Goal: Task Accomplishment & Management: Manage account settings

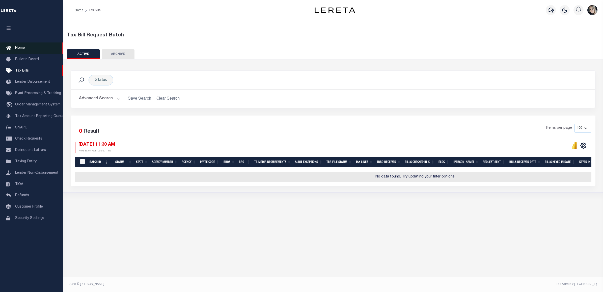
click at [21, 50] on link "Home" at bounding box center [31, 47] width 63 height 11
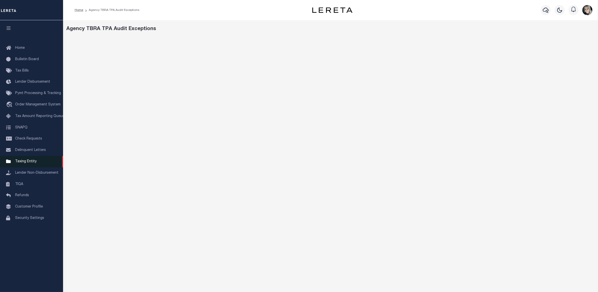
click at [25, 163] on span "Taxing Entity" at bounding box center [25, 162] width 21 height 4
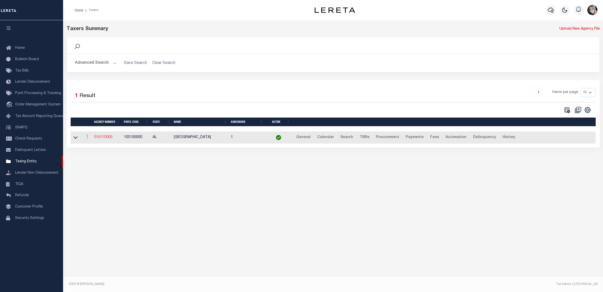
click at [98, 137] on link "010110000" at bounding box center [103, 137] width 18 height 4
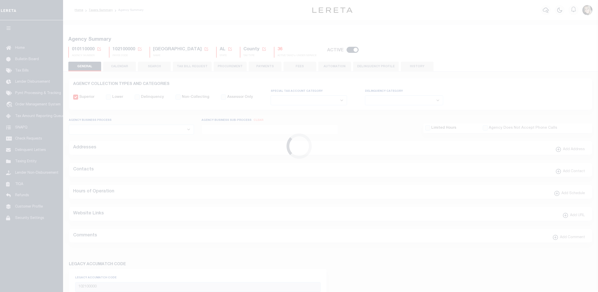
select select
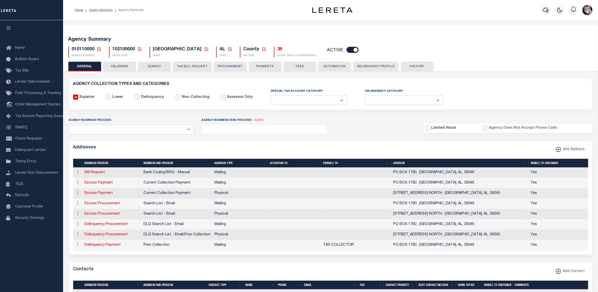
click at [99, 49] on icon at bounding box center [99, 49] width 5 height 5
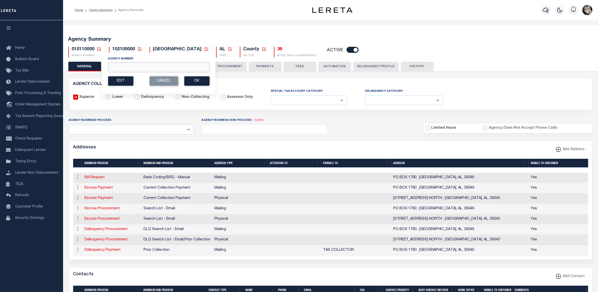
click at [127, 68] on input "Agency Number" at bounding box center [158, 67] width 101 height 10
type input "090420000"
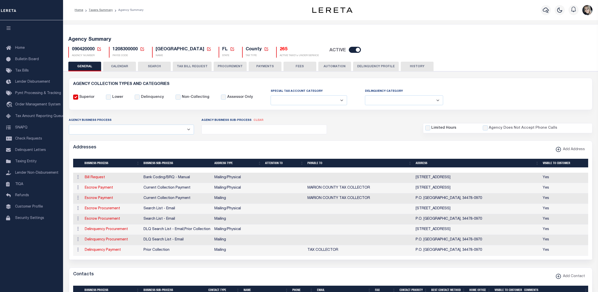
select select
drag, startPoint x: 193, startPoint y: 65, endPoint x: 141, endPoint y: 166, distance: 113.7
click at [193, 65] on button "TAX BILL REQUEST" at bounding box center [192, 67] width 39 height 10
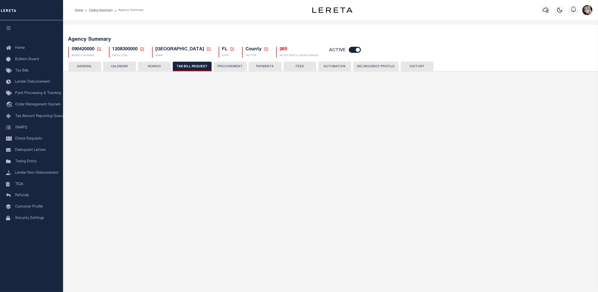
select select "28"
checkbox input "false"
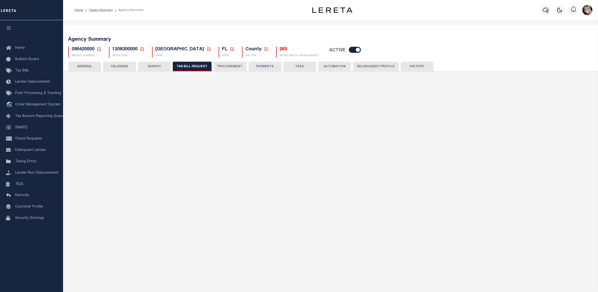
select select "22"
select select "true"
select select "14"
type input "502247"
select select
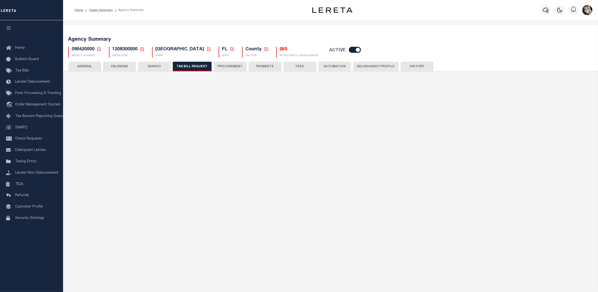
type input "25"
select select "2"
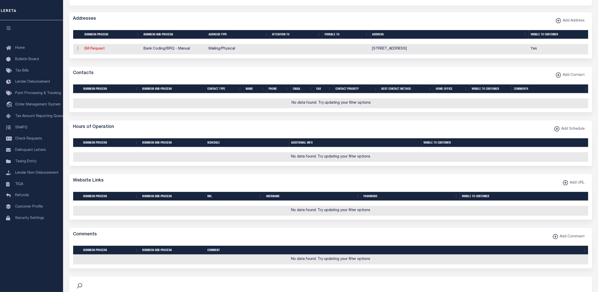
scroll to position [473, 0]
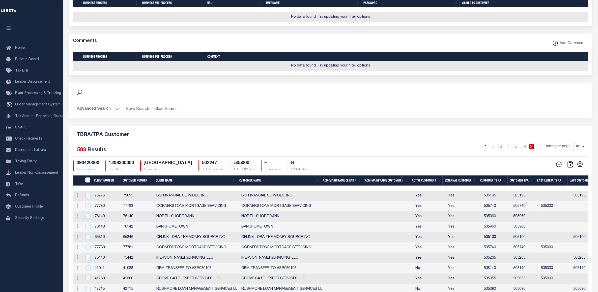
click at [101, 186] on th "Client Number" at bounding box center [106, 180] width 29 height 10
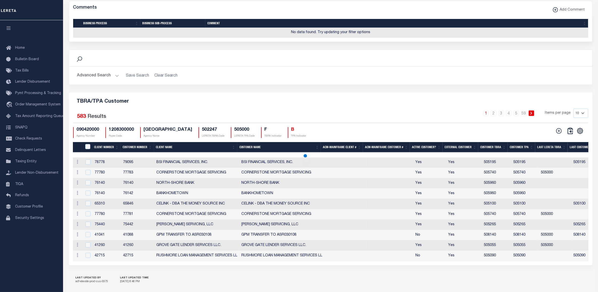
scroll to position [536, 0]
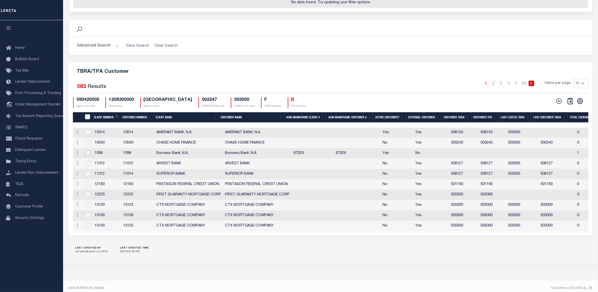
click at [86, 155] on input "checkbox" at bounding box center [88, 152] width 5 height 5
checkbox input "true"
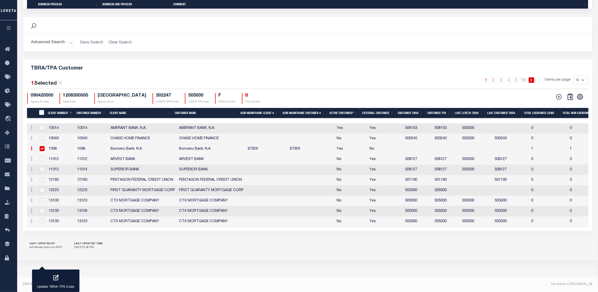
scroll to position [516, 0]
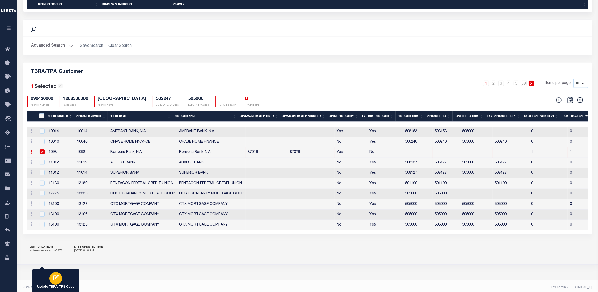
click at [61, 275] on div "button" at bounding box center [55, 278] width 13 height 13
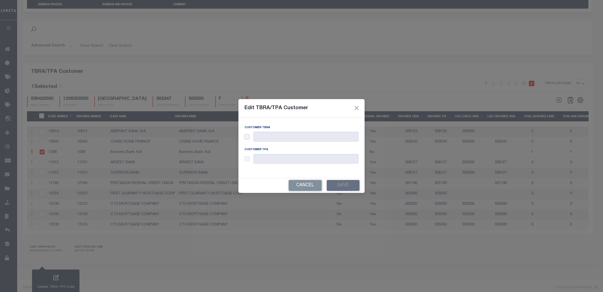
click at [247, 137] on input "checkbox" at bounding box center [247, 136] width 5 height 5
checkbox input "true"
click at [262, 137] on input "text" at bounding box center [306, 136] width 105 height 10
paste input "505990"
type input "505990"
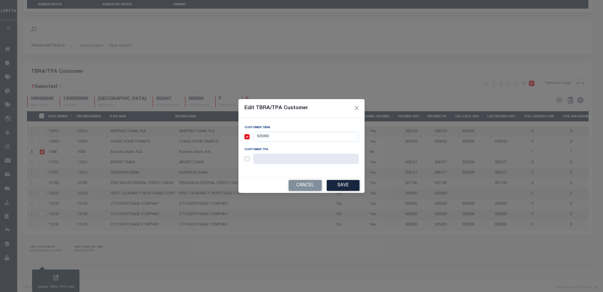
click at [247, 160] on input "checkbox" at bounding box center [247, 158] width 5 height 5
checkbox input "true"
click at [262, 160] on input "text" at bounding box center [306, 159] width 105 height 10
paste input "505990"
type input "505990"
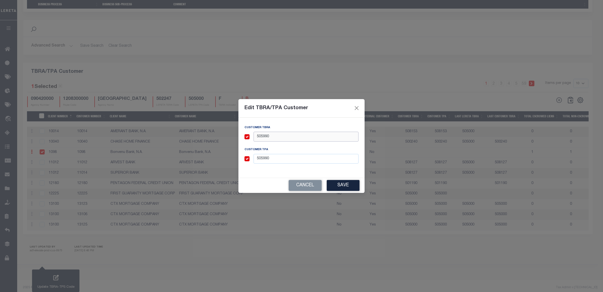
click at [284, 137] on input "505990" at bounding box center [306, 136] width 105 height 10
type input "505990"
click at [348, 183] on button "Save" at bounding box center [343, 185] width 33 height 11
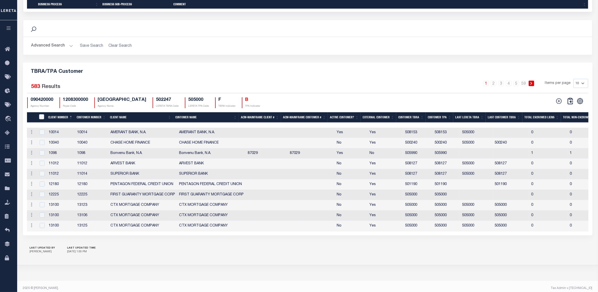
click at [582, 86] on select "10 25 50 100" at bounding box center [581, 83] width 15 height 9
select select "100"
click at [574, 83] on select "10 25 50 100" at bounding box center [581, 83] width 15 height 9
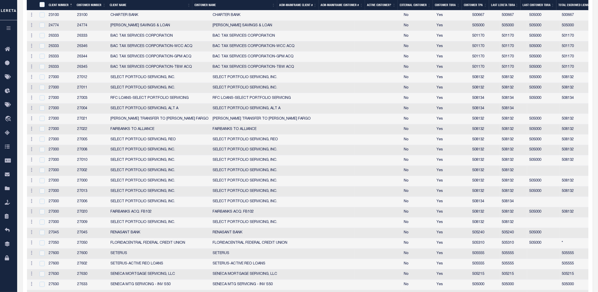
scroll to position [926, 0]
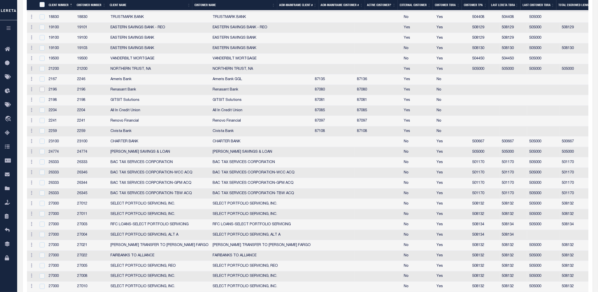
click at [43, 92] on input "checkbox" at bounding box center [42, 89] width 5 height 5
checkbox input "true"
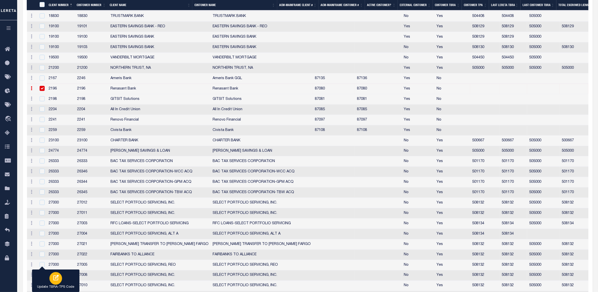
click at [58, 280] on icon "button" at bounding box center [55, 277] width 7 height 7
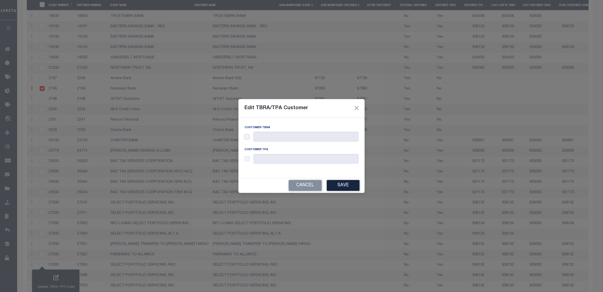
click at [248, 136] on input "checkbox" at bounding box center [247, 136] width 5 height 5
checkbox input "true"
click at [247, 160] on input "checkbox" at bounding box center [247, 158] width 5 height 5
checkbox input "true"
click at [270, 157] on input "text" at bounding box center [306, 159] width 105 height 10
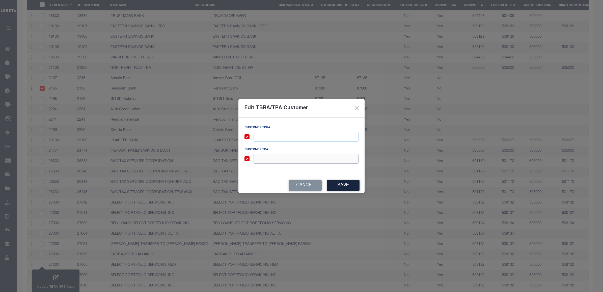
paste input "505995"
type input "505995"
click at [276, 137] on input "text" at bounding box center [306, 136] width 105 height 10
paste input "505995"
type input "505995"
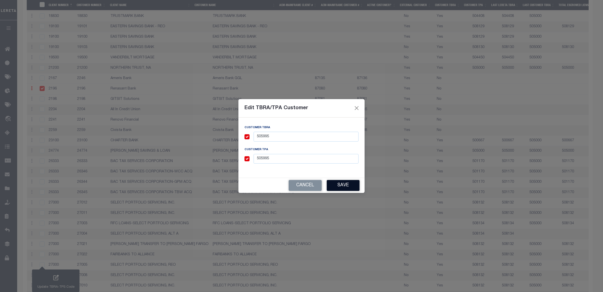
click at [342, 182] on button "Save" at bounding box center [343, 185] width 33 height 11
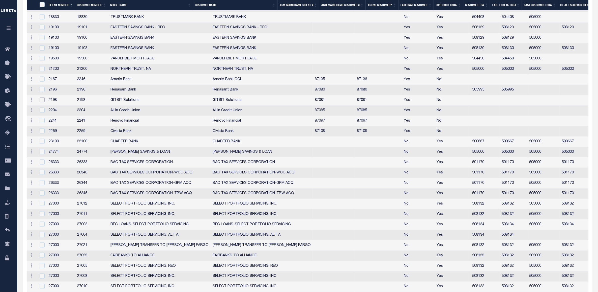
click at [43, 102] on input "checkbox" at bounding box center [42, 99] width 5 height 5
checkbox input "true"
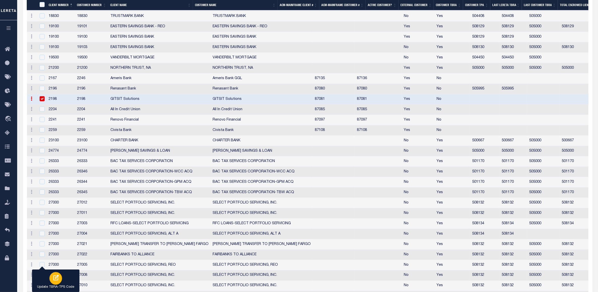
click at [57, 284] on button "Update TBRA-TPS Code" at bounding box center [55, 280] width 47 height 23
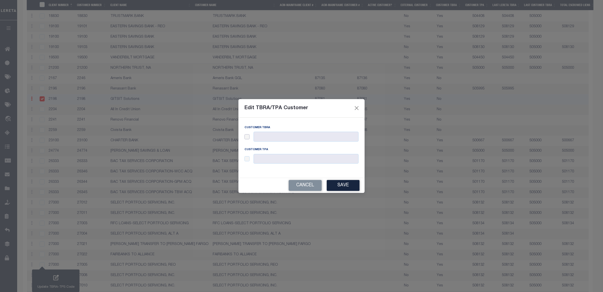
drag, startPoint x: 249, startPoint y: 136, endPoint x: 260, endPoint y: 136, distance: 11.4
click at [249, 137] on input "checkbox" at bounding box center [247, 136] width 5 height 5
checkbox input "true"
click at [266, 135] on input "text" at bounding box center [306, 136] width 105 height 10
paste input "505001"
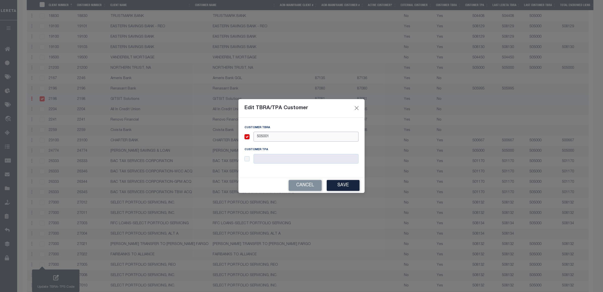
type input "505001"
click at [247, 163] on div at bounding box center [302, 159] width 114 height 10
click at [247, 160] on input "checkbox" at bounding box center [247, 158] width 5 height 5
checkbox input "true"
drag, startPoint x: 265, startPoint y: 158, endPoint x: 275, endPoint y: 160, distance: 10.3
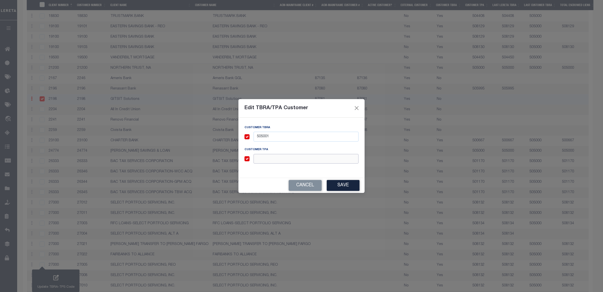
click at [265, 158] on input "text" at bounding box center [306, 159] width 105 height 10
paste input "505001"
type input "505001"
click at [345, 181] on button "Save" at bounding box center [343, 185] width 33 height 11
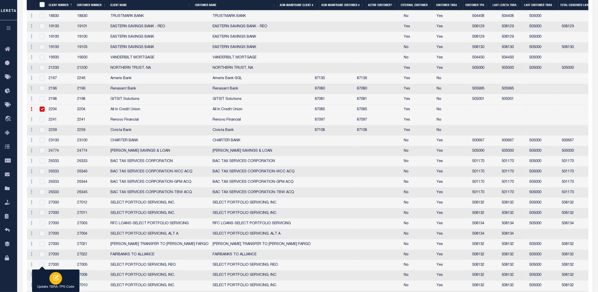
click at [50, 277] on div "button" at bounding box center [55, 278] width 13 height 13
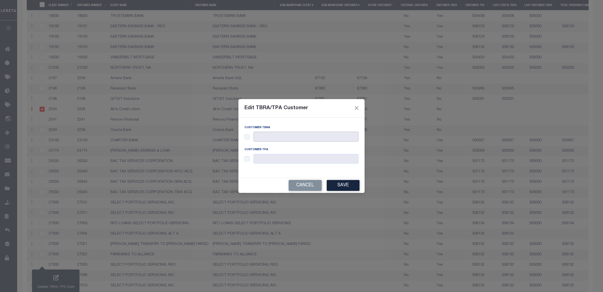
drag, startPoint x: 287, startPoint y: 139, endPoint x: 237, endPoint y: 136, distance: 49.3
click at [286, 139] on input "text" at bounding box center [306, 136] width 105 height 10
click at [248, 137] on input "checkbox" at bounding box center [247, 136] width 5 height 5
checkbox input "true"
click at [264, 136] on input "text" at bounding box center [306, 136] width 105 height 10
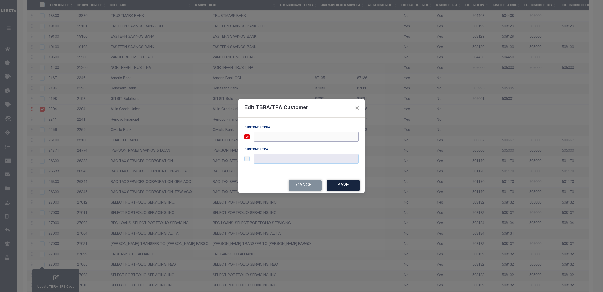
paste input "505002"
type input "505002"
click at [249, 159] on input "checkbox" at bounding box center [247, 158] width 5 height 5
checkbox input "true"
click at [266, 158] on input "text" at bounding box center [306, 159] width 105 height 10
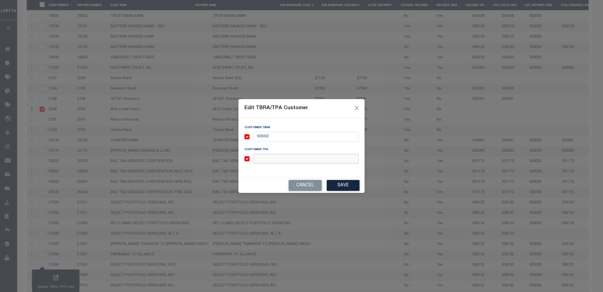
paste input "505002"
type input "505002"
click at [338, 184] on button "Save" at bounding box center [343, 185] width 33 height 11
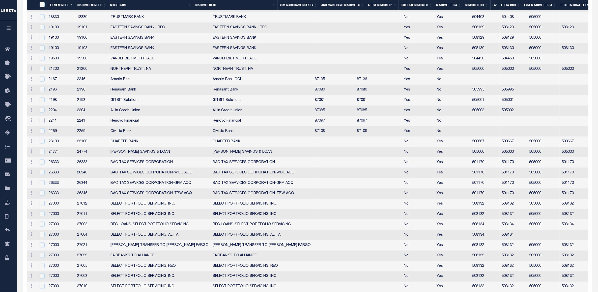
click at [40, 123] on input "checkbox" at bounding box center [42, 120] width 5 height 5
checkbox input "true"
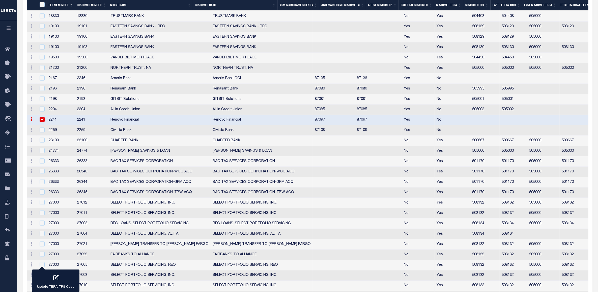
drag, startPoint x: 51, startPoint y: 282, endPoint x: 223, endPoint y: 158, distance: 212.0
click at [51, 282] on div "button" at bounding box center [55, 278] width 13 height 13
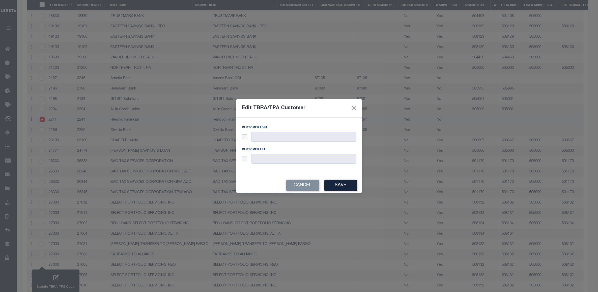
click at [247, 136] on input "checkbox" at bounding box center [244, 136] width 5 height 5
checkbox input "true"
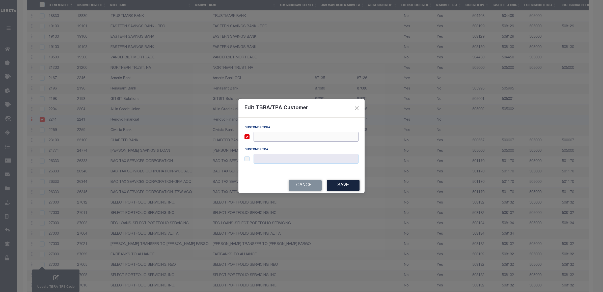
click at [261, 135] on input "text" at bounding box center [306, 136] width 105 height 10
paste input "505003"
type input "505003"
click at [247, 157] on input "checkbox" at bounding box center [247, 158] width 5 height 5
checkbox input "true"
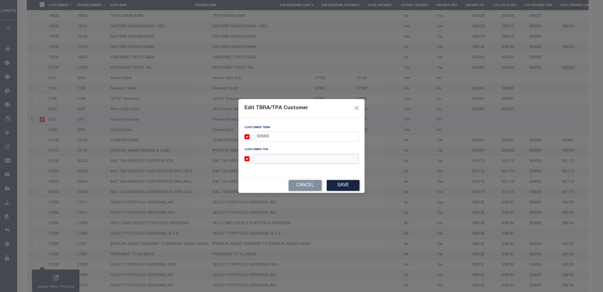
click at [269, 159] on input "text" at bounding box center [306, 159] width 105 height 10
paste input "505003"
type input "505003"
click at [336, 182] on button "Save" at bounding box center [343, 185] width 33 height 11
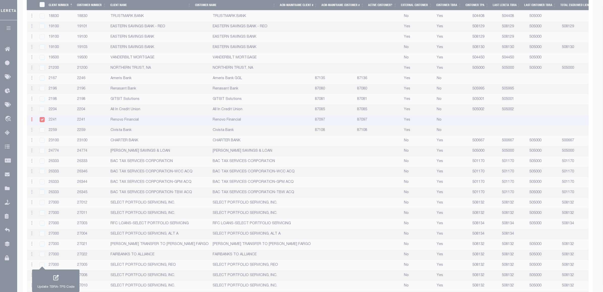
checkbox input "false"
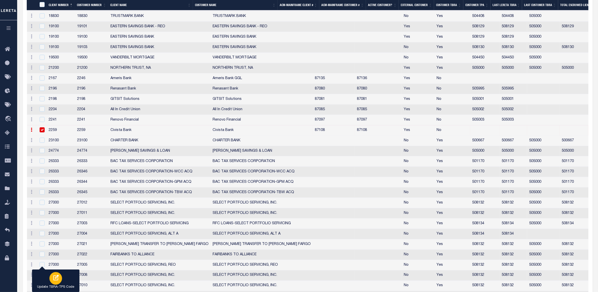
click at [54, 279] on icon "button" at bounding box center [55, 277] width 7 height 7
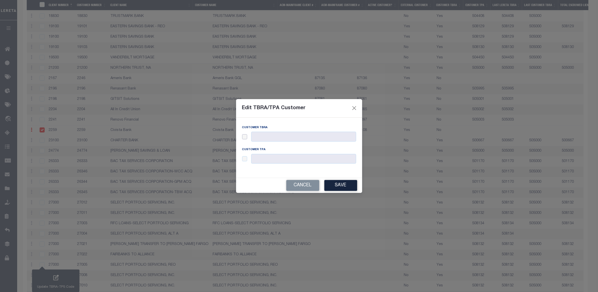
click at [245, 138] on input "checkbox" at bounding box center [244, 136] width 5 height 5
checkbox input "true"
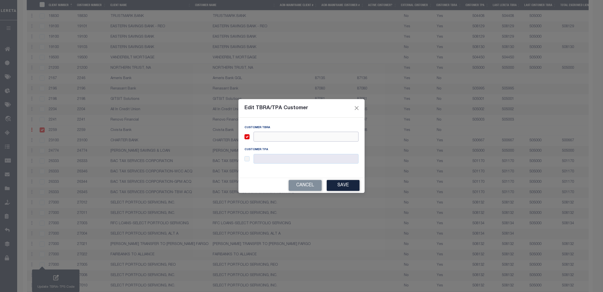
click at [261, 136] on input "text" at bounding box center [306, 136] width 105 height 10
paste input "505004"
type input "505004"
click at [246, 158] on input "checkbox" at bounding box center [247, 158] width 5 height 5
checkbox input "true"
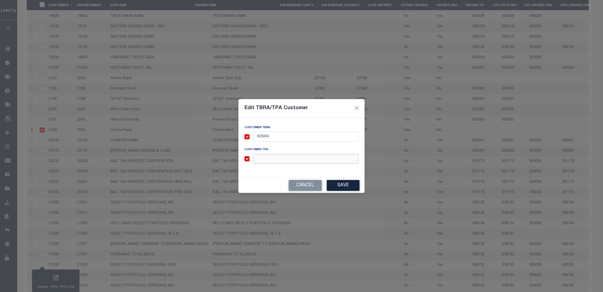
click at [268, 161] on input "text" at bounding box center [306, 159] width 105 height 10
paste input "505004"
type input "505004"
click at [330, 180] on button "Save" at bounding box center [343, 185] width 33 height 11
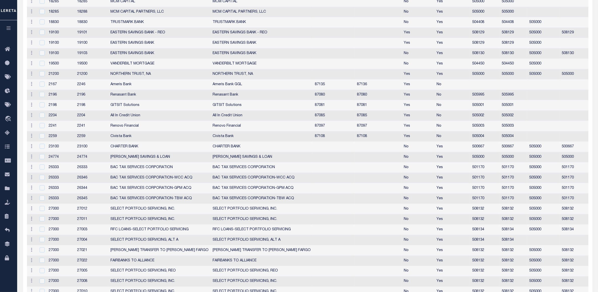
scroll to position [0, 0]
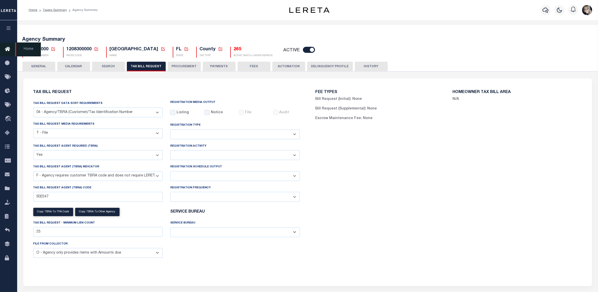
click at [5, 49] on icon at bounding box center [9, 49] width 8 height 6
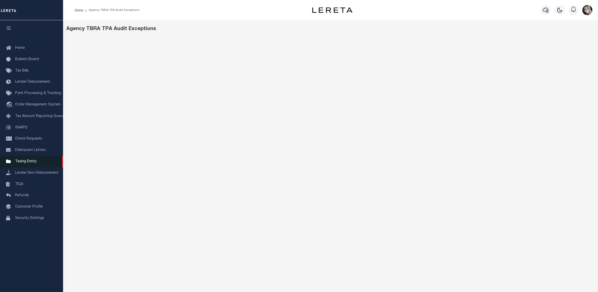
click at [24, 163] on span "Taxing Entity" at bounding box center [25, 162] width 21 height 4
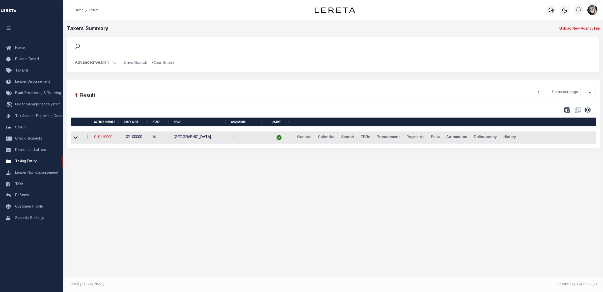
click at [106, 139] on link "010110000" at bounding box center [103, 137] width 18 height 4
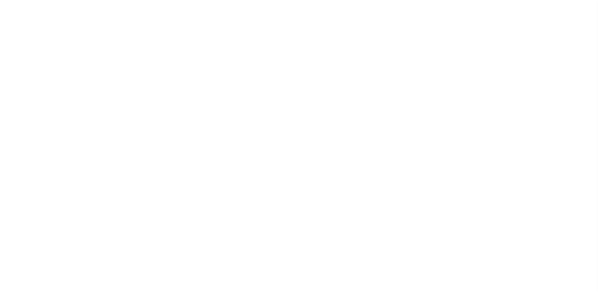
select select
checkbox input "false"
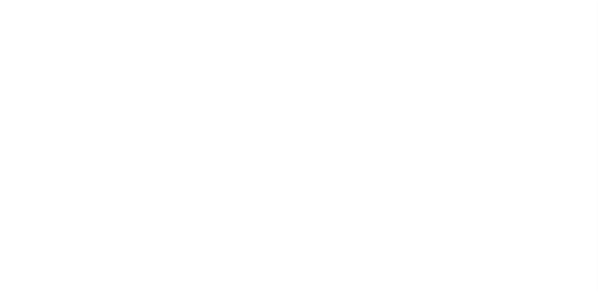
checkbox input "false"
type input "102100000"
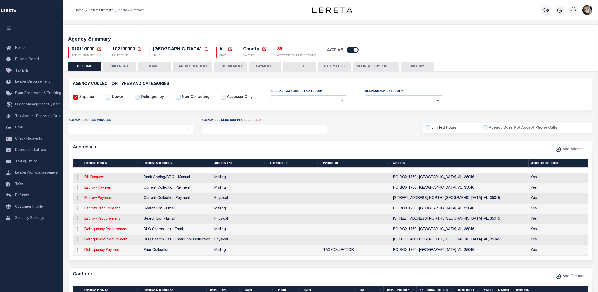
click at [99, 49] on icon at bounding box center [99, 49] width 5 height 5
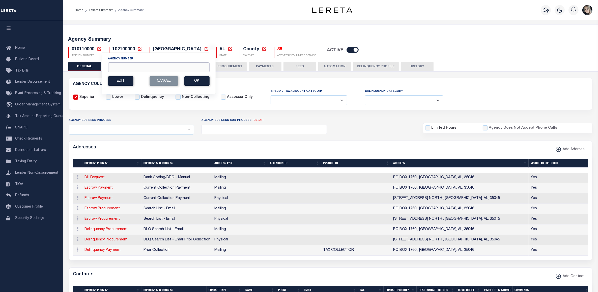
click at [119, 66] on input "Agency Number" at bounding box center [158, 67] width 101 height 10
paste input "0"
type input "090420000"
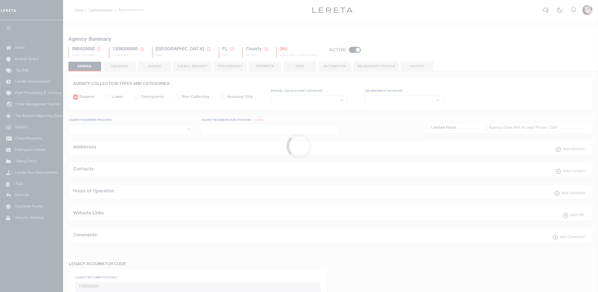
select select
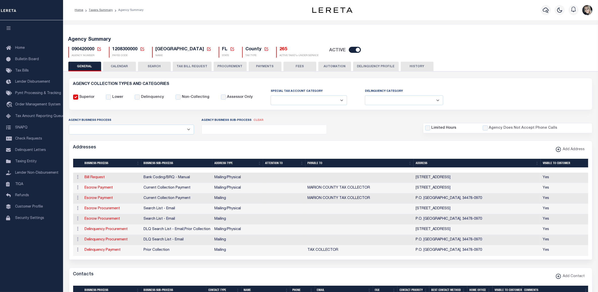
drag, startPoint x: 274, startPoint y: 50, endPoint x: 290, endPoint y: 29, distance: 26.5
click at [194, 68] on button "TAX BILL REQUEST" at bounding box center [192, 67] width 39 height 10
select select "100"
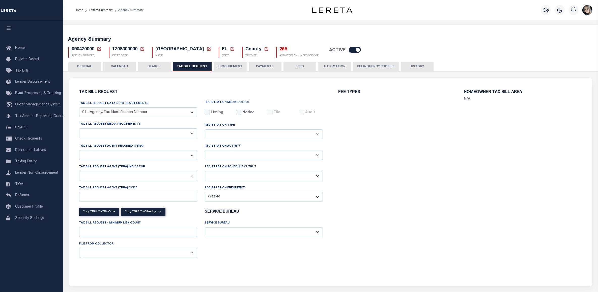
select select "28"
checkbox input "false"
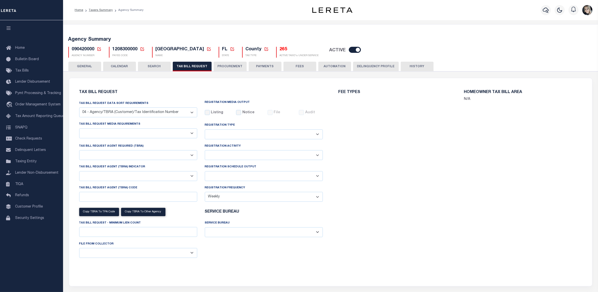
select select "22"
select select "true"
select select "14"
type input "502247"
select select
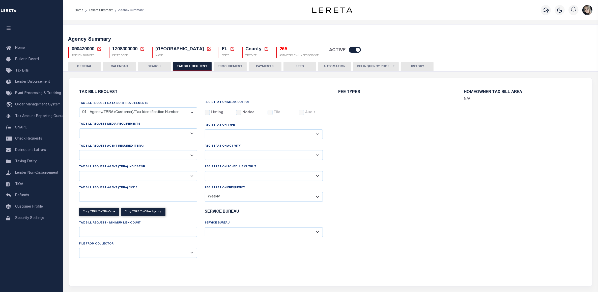
type input "25"
select select "2"
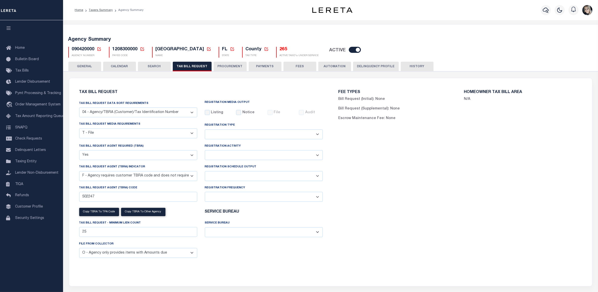
click at [228, 192] on div "Registration Frequency Daily Monthly - First Day of the Month Monthly - Last Da…" at bounding box center [264, 193] width 118 height 17
click at [227, 200] on select "Daily Monthly - First Day of the Month Monthly - Last Day of the Month Monthly …" at bounding box center [264, 197] width 118 height 10
select select "100"
click at [221, 177] on select "Delta File Full File" at bounding box center [264, 176] width 118 height 10
select select "1"
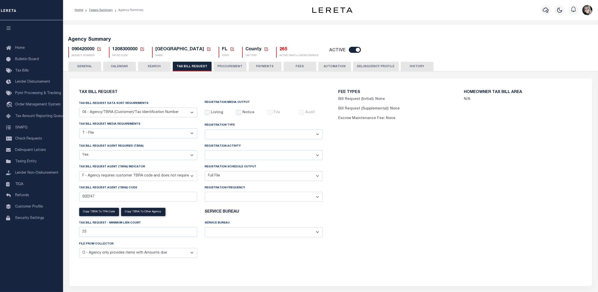
click at [205, 172] on select "Delta File Full File" at bounding box center [264, 176] width 118 height 10
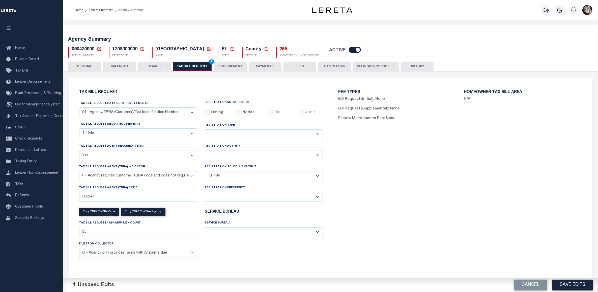
click at [560, 283] on button "Save Edits" at bounding box center [572, 284] width 41 height 11
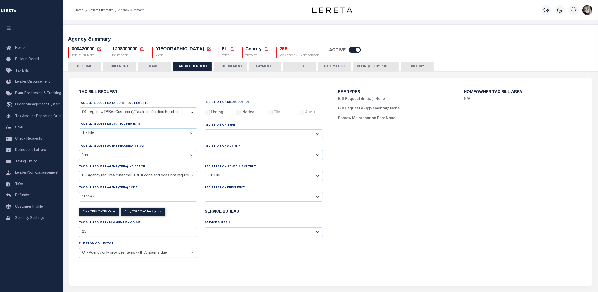
drag, startPoint x: 409, startPoint y: 183, endPoint x: 413, endPoint y: 183, distance: 4.1
click at [410, 183] on div "FEE TYPES Bill Request (Initial): None Bill Request (Supplemental): None Escrow…" at bounding box center [460, 179] width 259 height 190
